Goal: Task Accomplishment & Management: Manage account settings

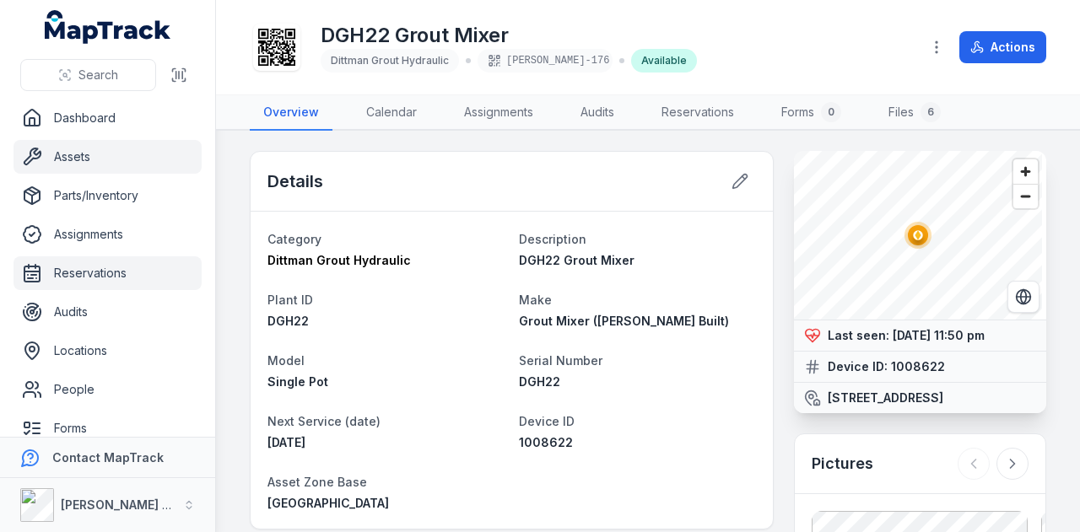
click at [107, 272] on link "Reservations" at bounding box center [107, 273] width 188 height 34
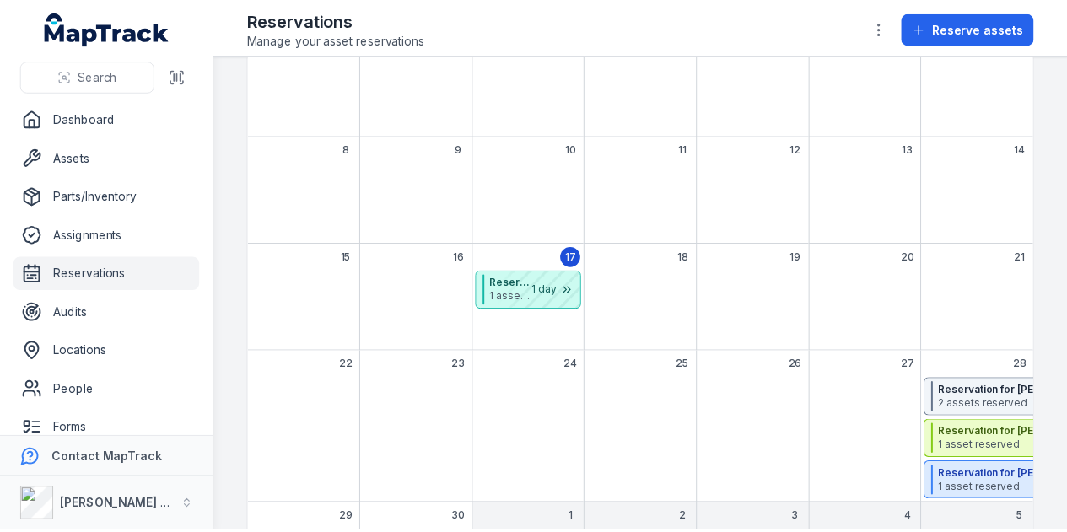
scroll to position [253, 0]
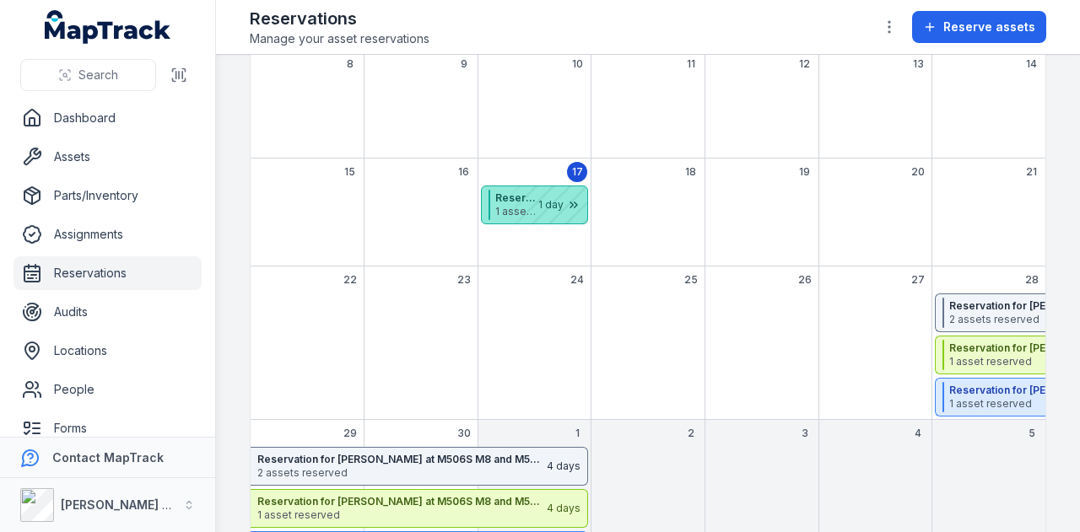
click at [550, 207] on div "September 2025" at bounding box center [545, 204] width 84 height 37
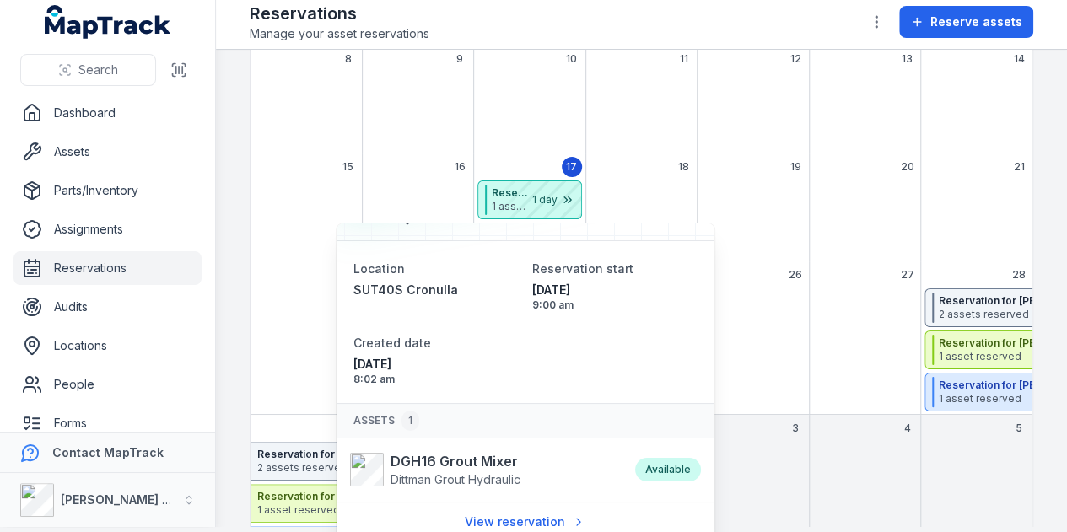
scroll to position [7, 0]
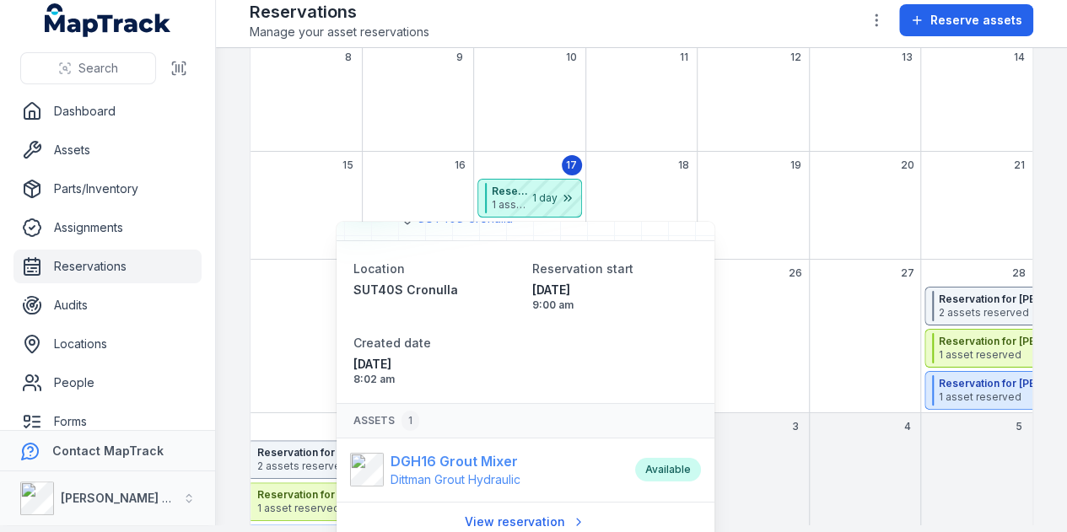
click at [473, 457] on strong "DGH16 Grout Mixer" at bounding box center [456, 461] width 130 height 20
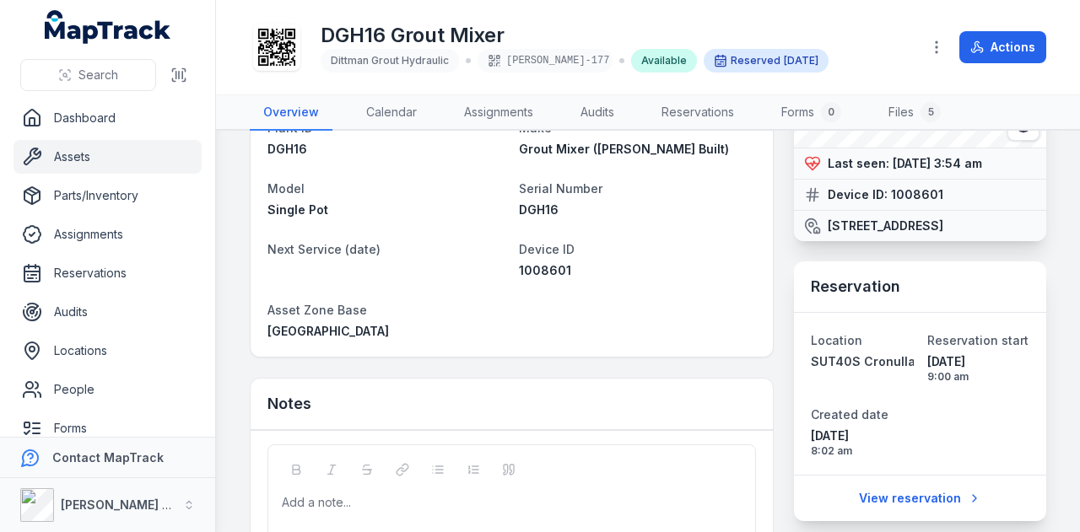
scroll to position [169, 0]
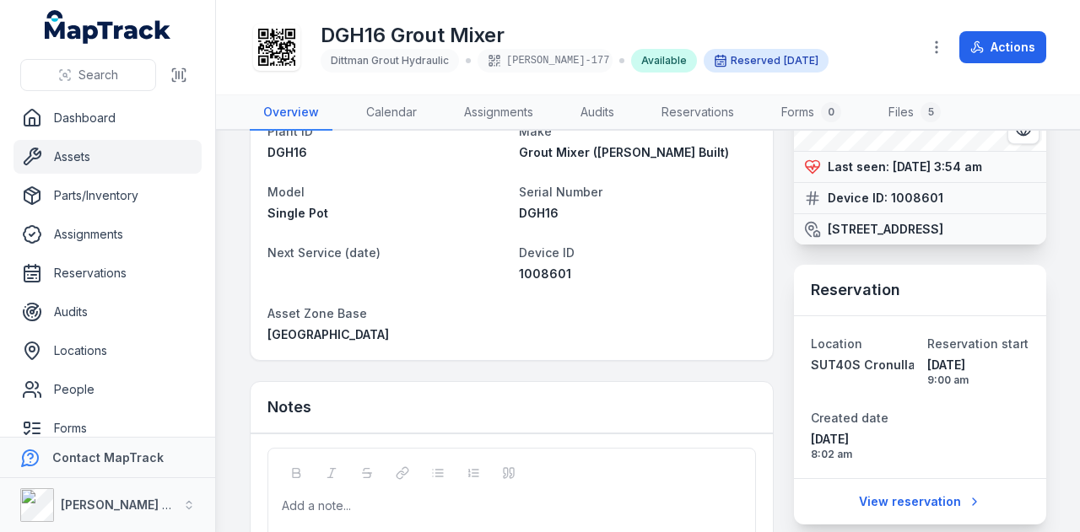
click at [90, 158] on link "Assets" at bounding box center [107, 157] width 188 height 34
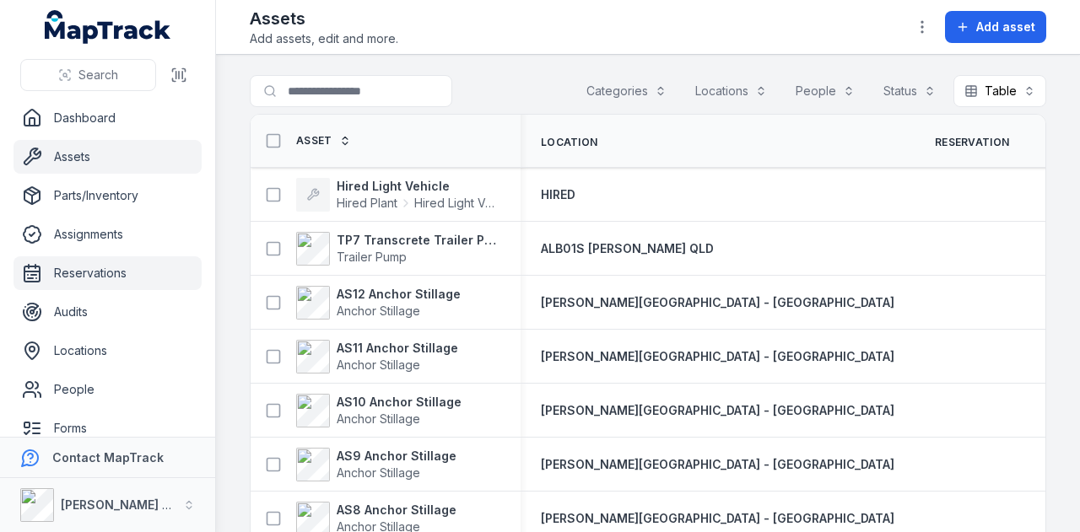
click at [116, 281] on link "Reservations" at bounding box center [107, 273] width 188 height 34
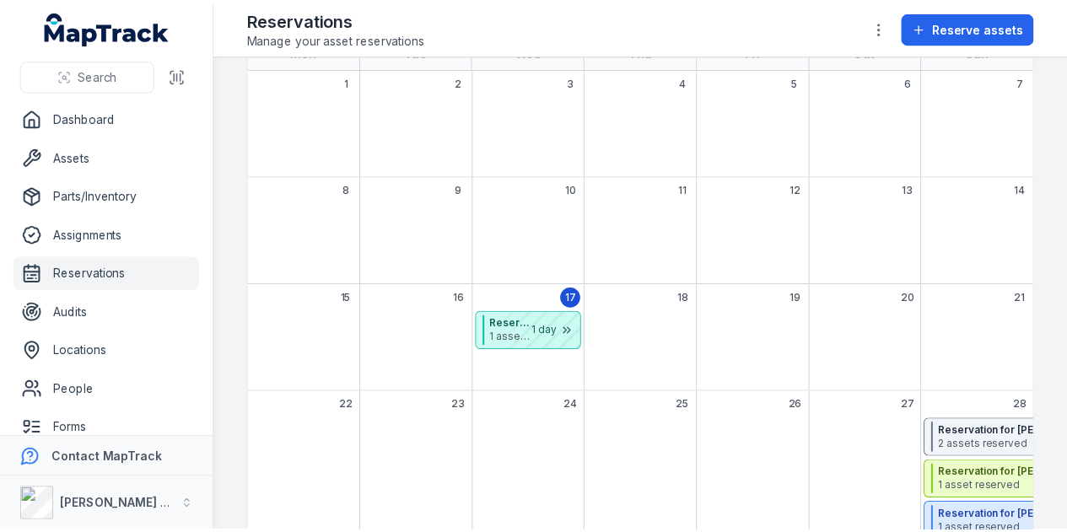
scroll to position [253, 0]
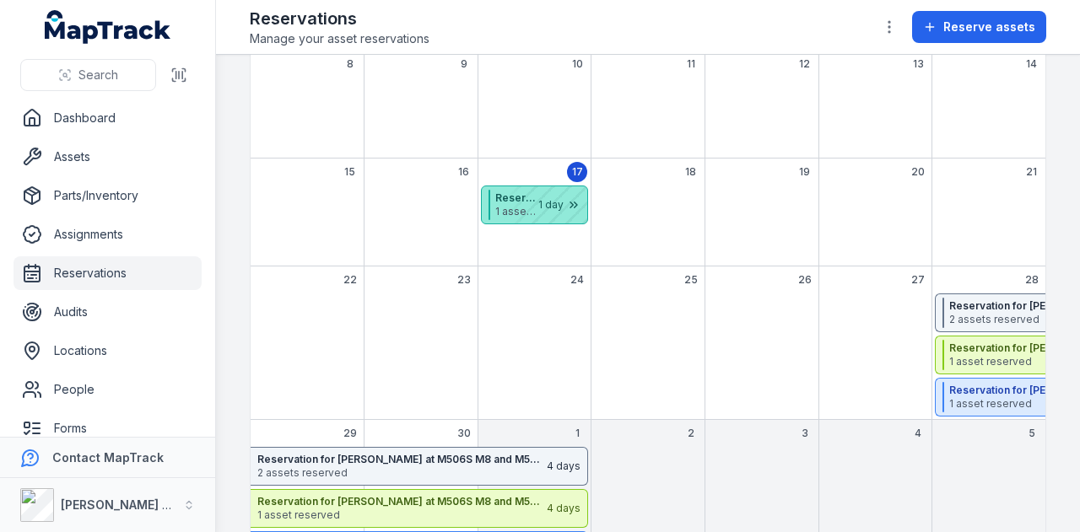
click at [555, 197] on div "September 2025" at bounding box center [545, 204] width 84 height 37
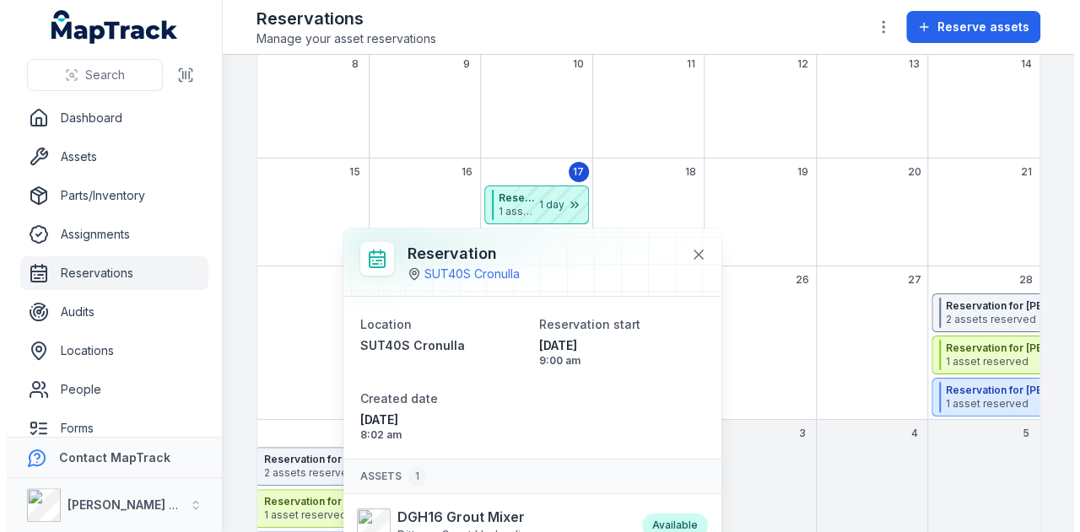
scroll to position [56, 0]
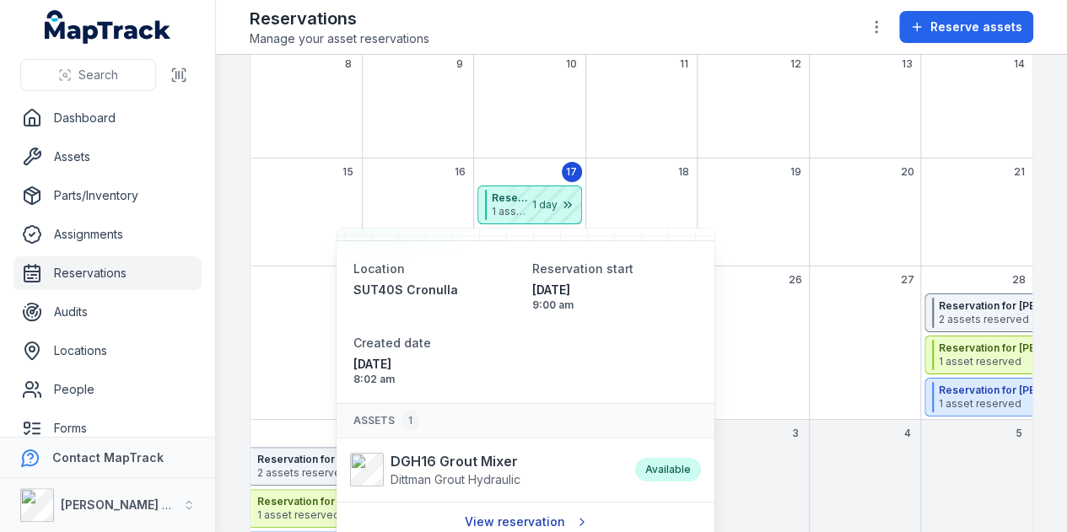
click at [531, 519] on link "View reservation" at bounding box center [525, 522] width 143 height 32
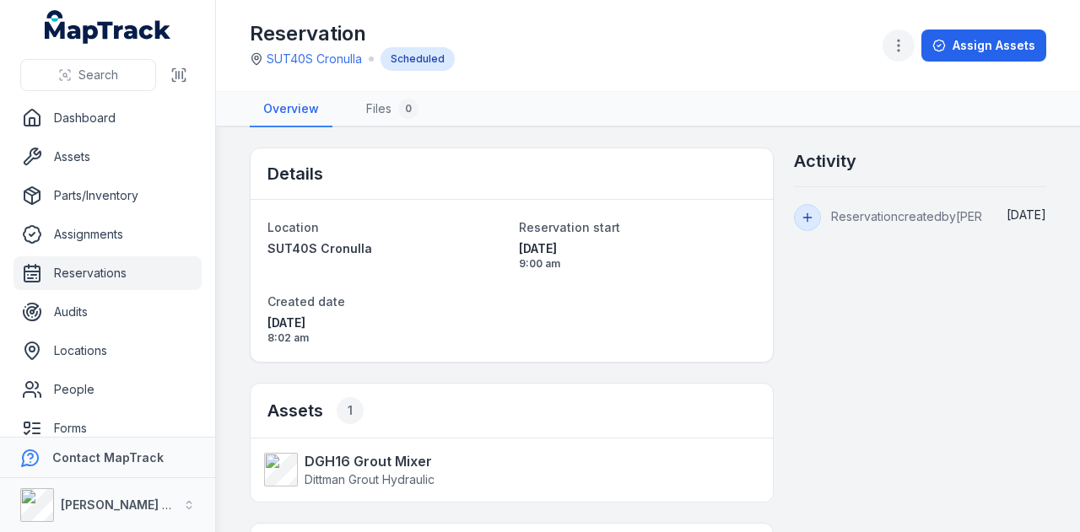
click at [906, 53] on icon "button" at bounding box center [898, 45] width 17 height 17
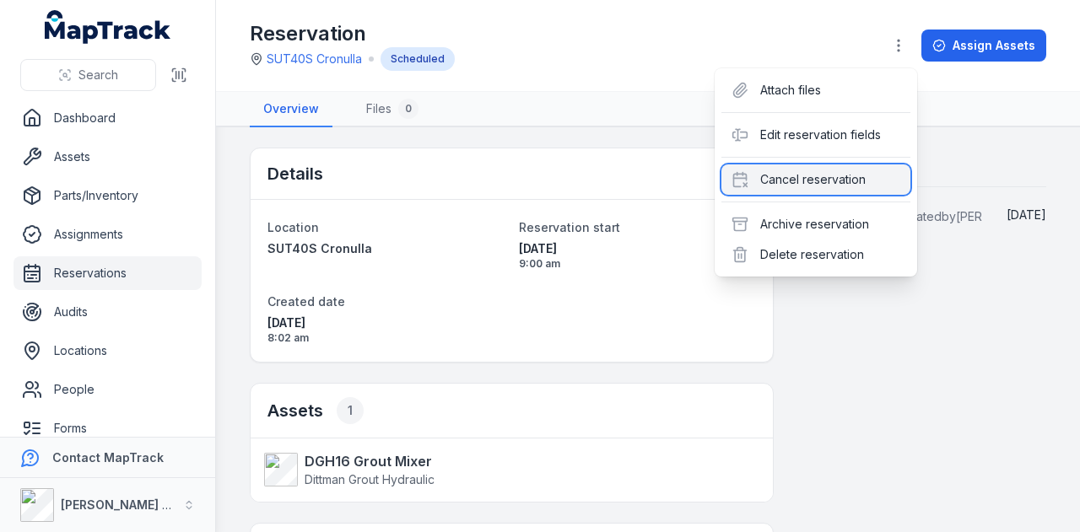
click at [833, 183] on div "Cancel reservation" at bounding box center [815, 180] width 189 height 30
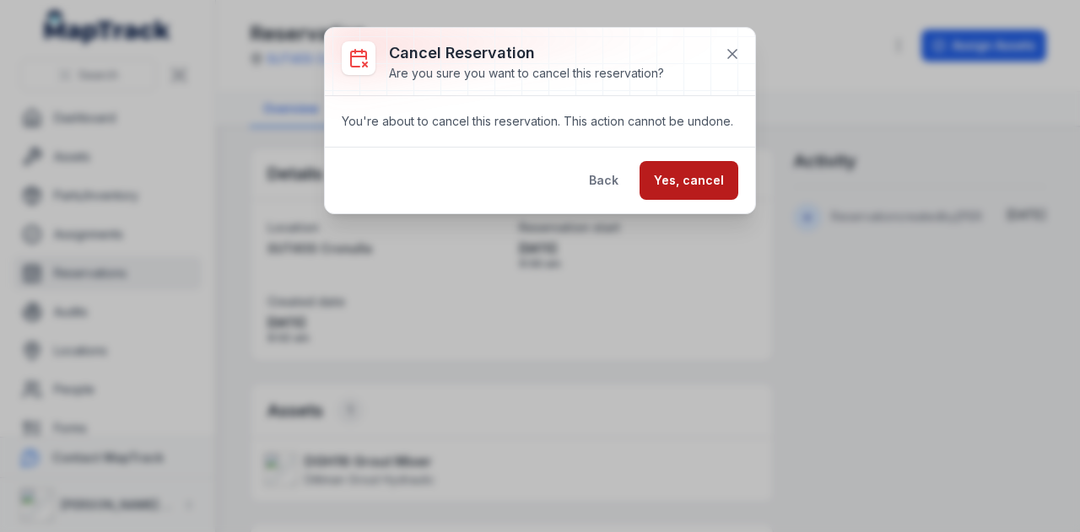
click at [709, 168] on button "Yes, cancel" at bounding box center [688, 180] width 99 height 39
